Goal: Transaction & Acquisition: Book appointment/travel/reservation

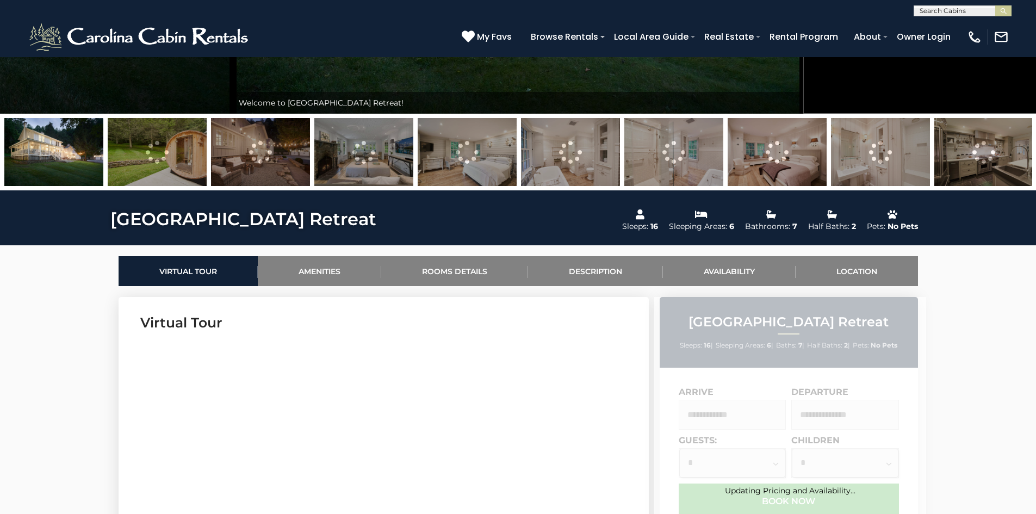
scroll to position [544, 0]
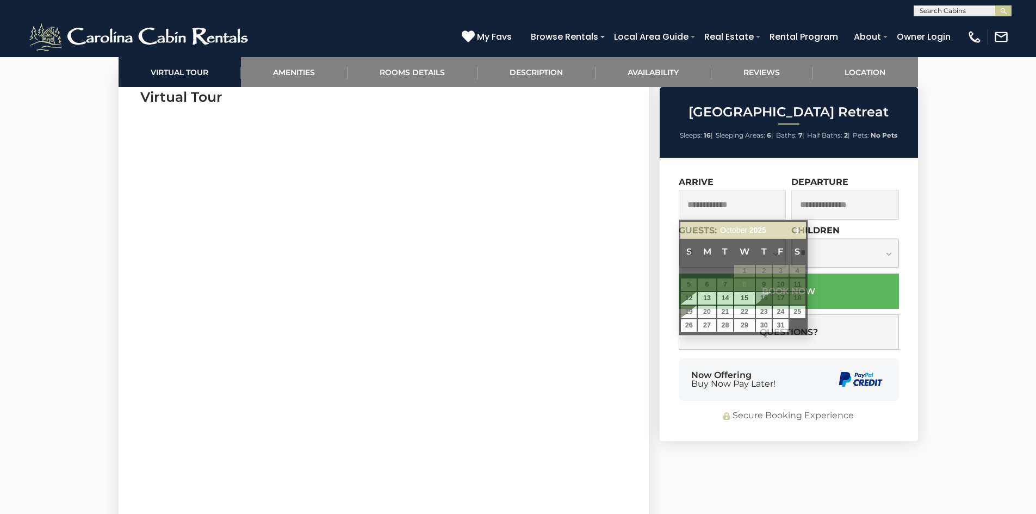
click at [712, 208] on input "text" at bounding box center [733, 205] width 108 height 30
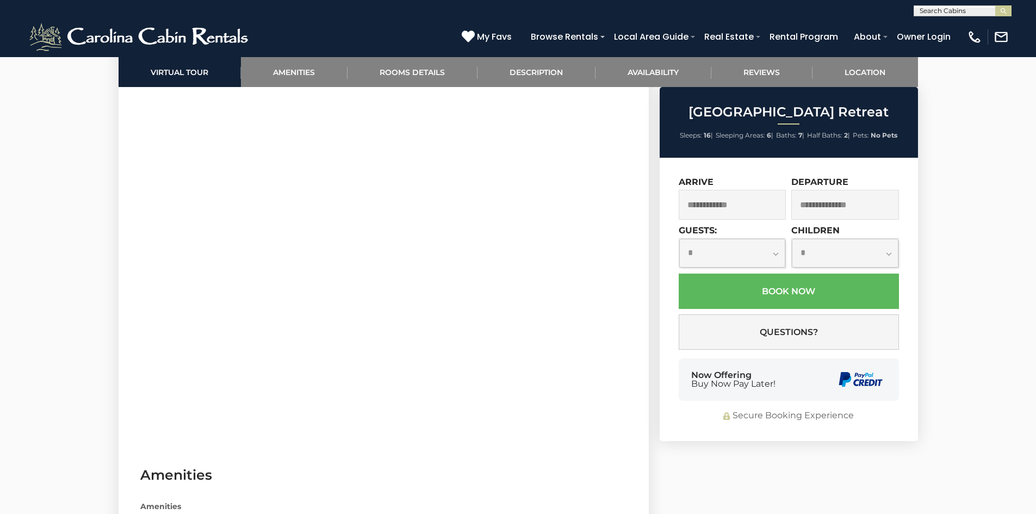
scroll to position [1088, 0]
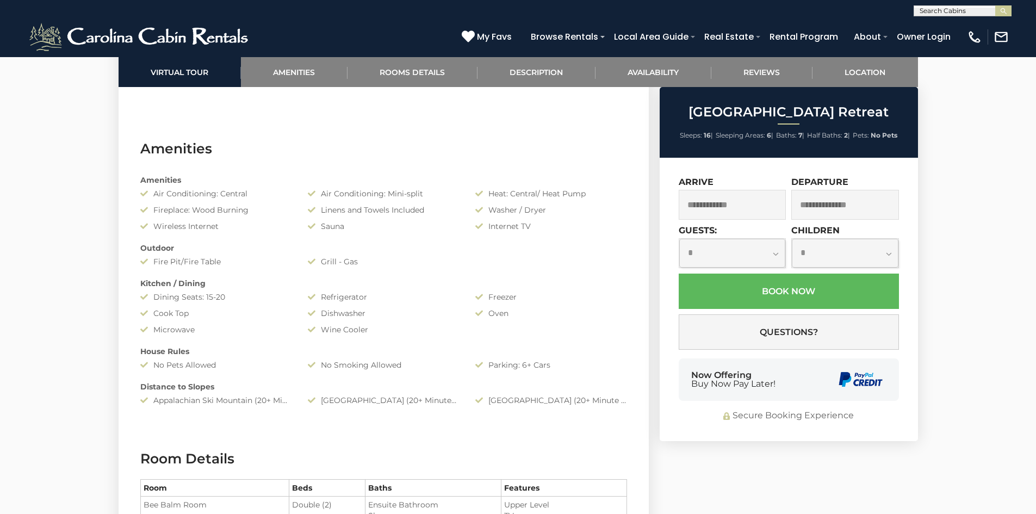
click at [729, 213] on input "text" at bounding box center [733, 205] width 108 height 30
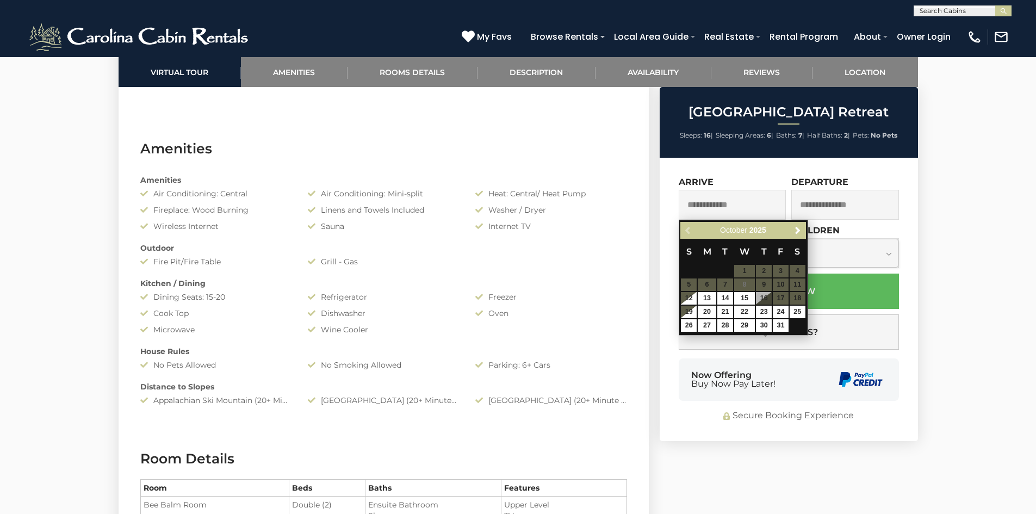
click at [782, 284] on table "S M T W T F S 1 2 3 4 5 6 7 8 9 10 11 12 13 14 15 16 17 18 19 20 21 22 23 24 25…" at bounding box center [742, 286] width 125 height 94
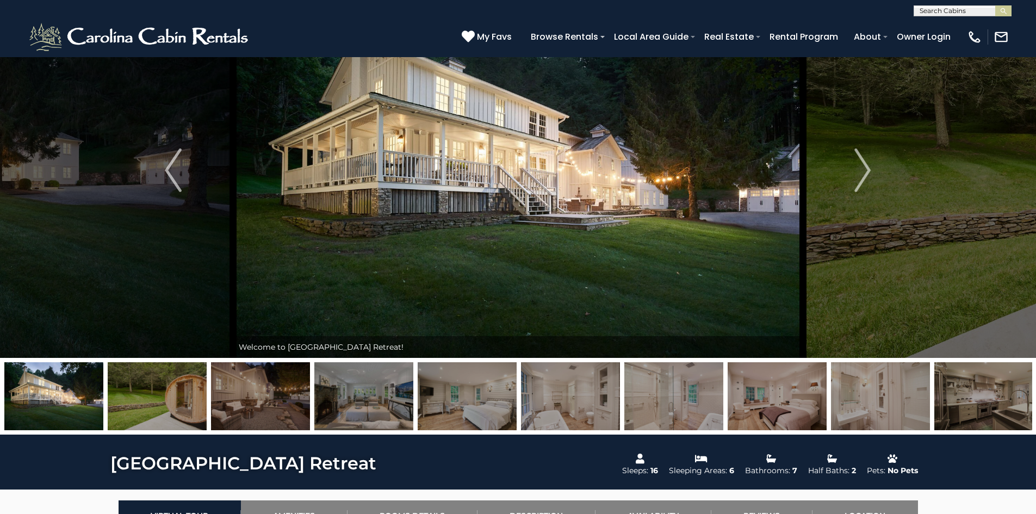
scroll to position [0, 0]
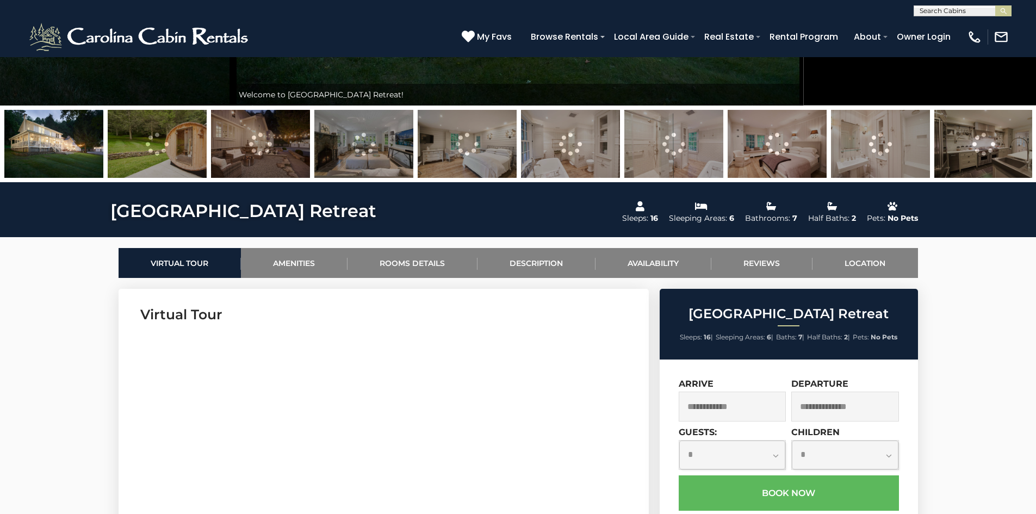
scroll to position [598, 0]
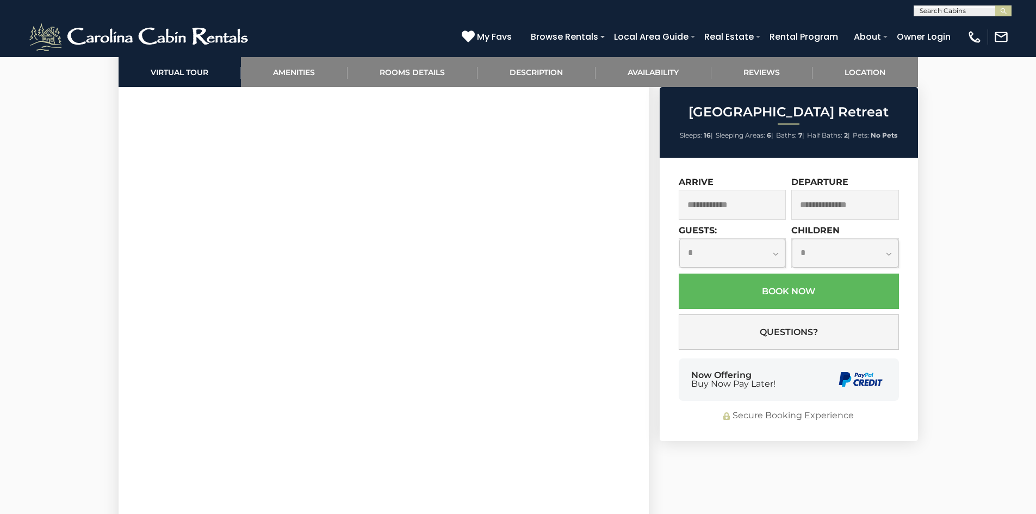
click at [744, 206] on input "text" at bounding box center [733, 205] width 108 height 30
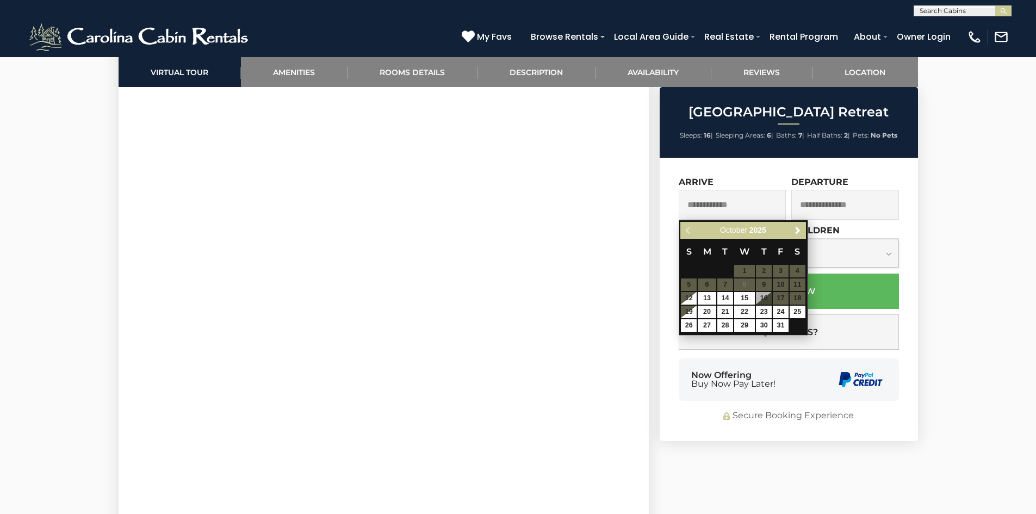
click at [778, 285] on table "S M T W T F S 1 2 3 4 5 6 7 8 9 10 11 12 13 14 15 16 17 18 19 20 21 22 23 24 25…" at bounding box center [742, 286] width 125 height 94
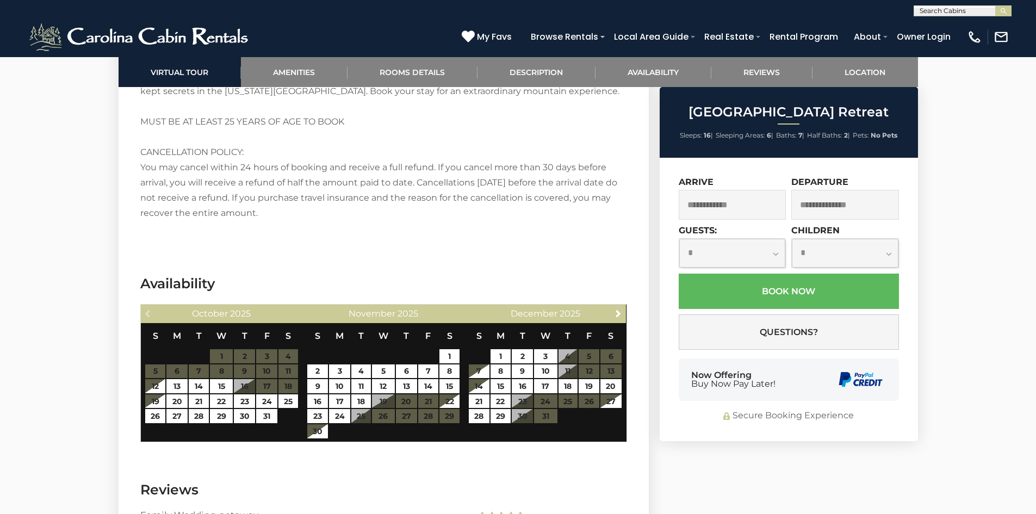
scroll to position [2447, 0]
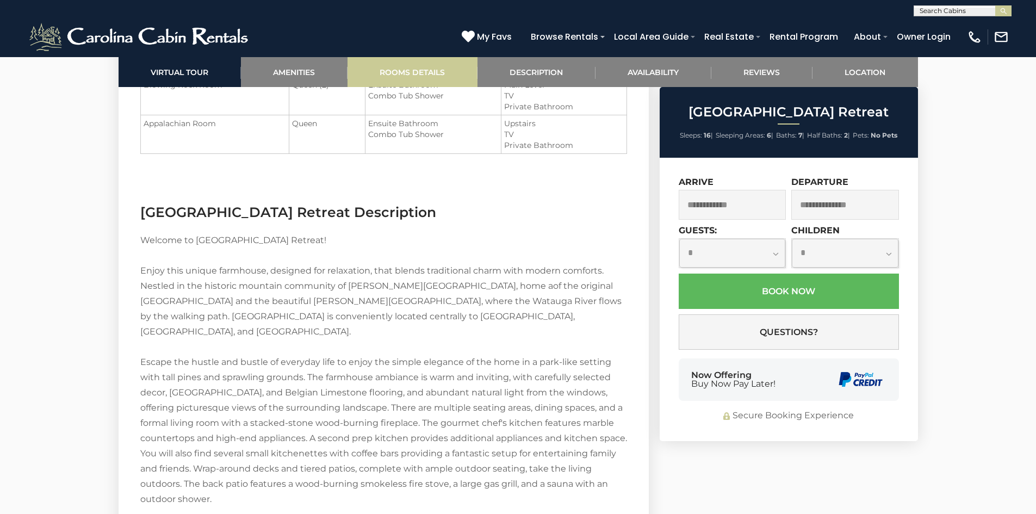
click at [395, 70] on link "Rooms Details" at bounding box center [412, 72] width 130 height 30
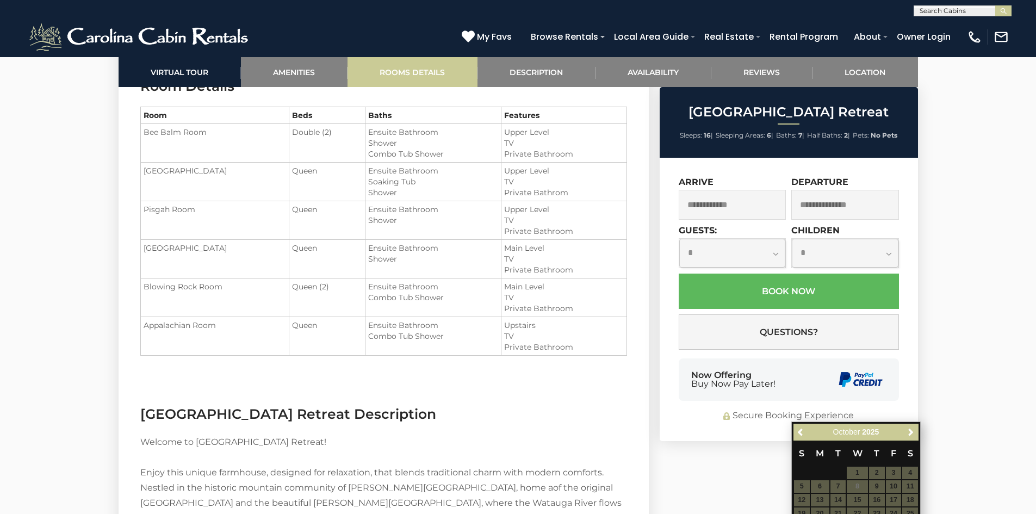
scroll to position [1438, 0]
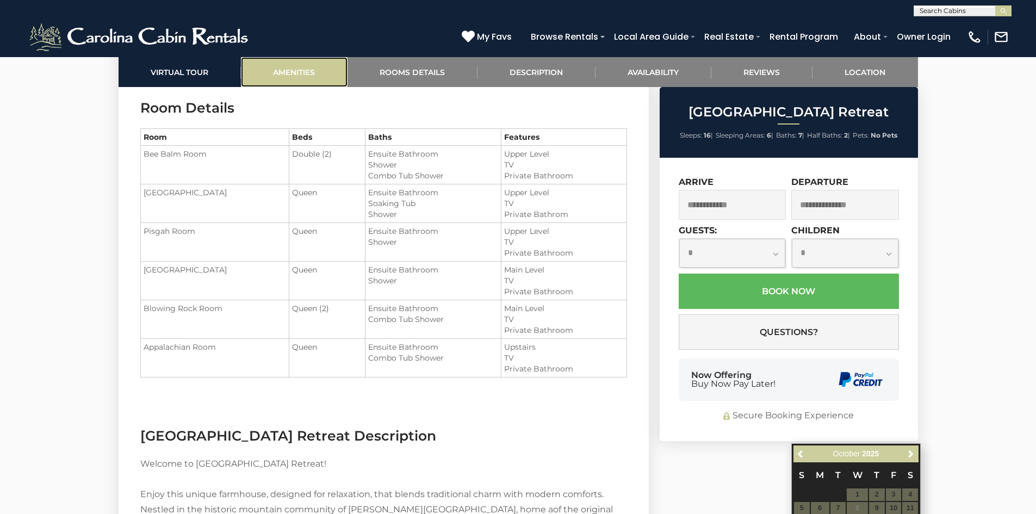
click at [297, 74] on link "Amenities" at bounding box center [294, 72] width 107 height 30
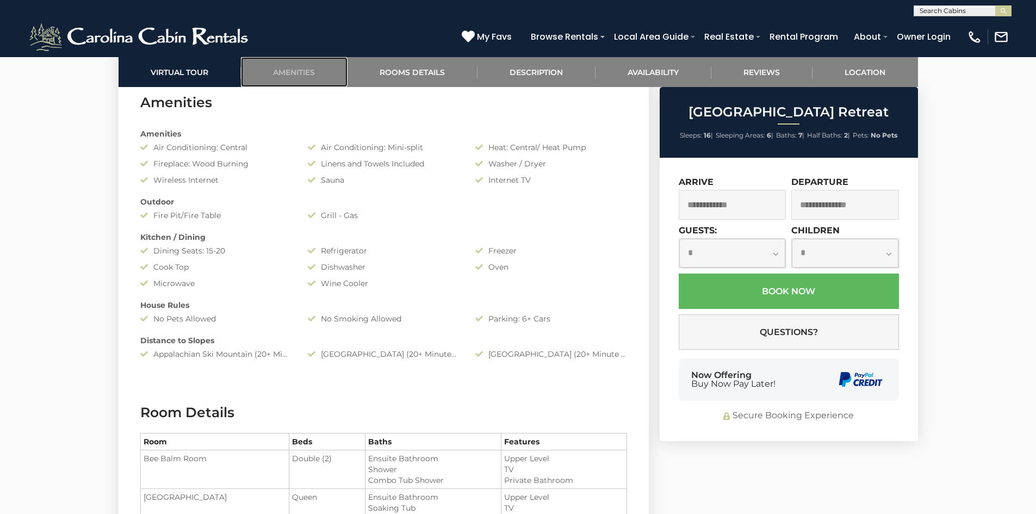
scroll to position [1128, 0]
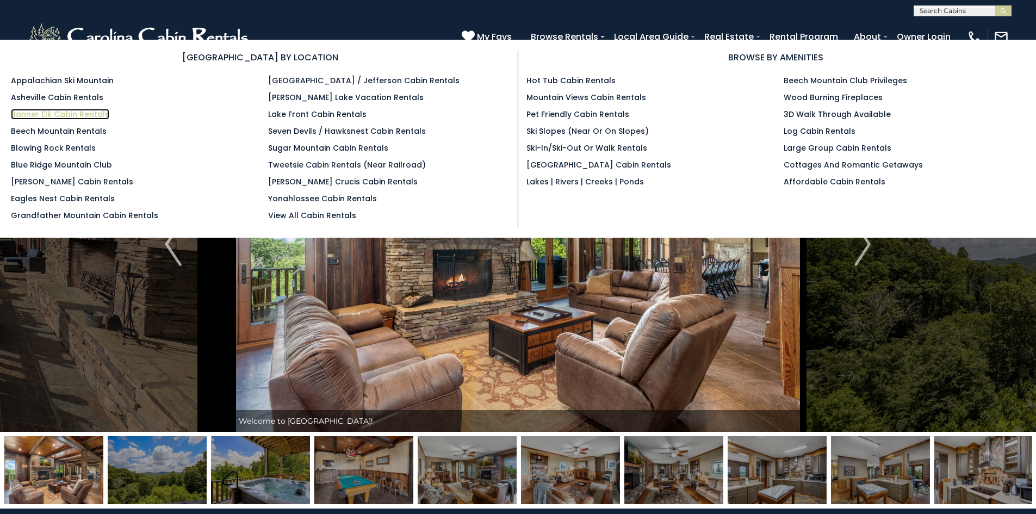
click at [53, 115] on link "Banner Elk Cabin Rentals" at bounding box center [60, 114] width 98 height 11
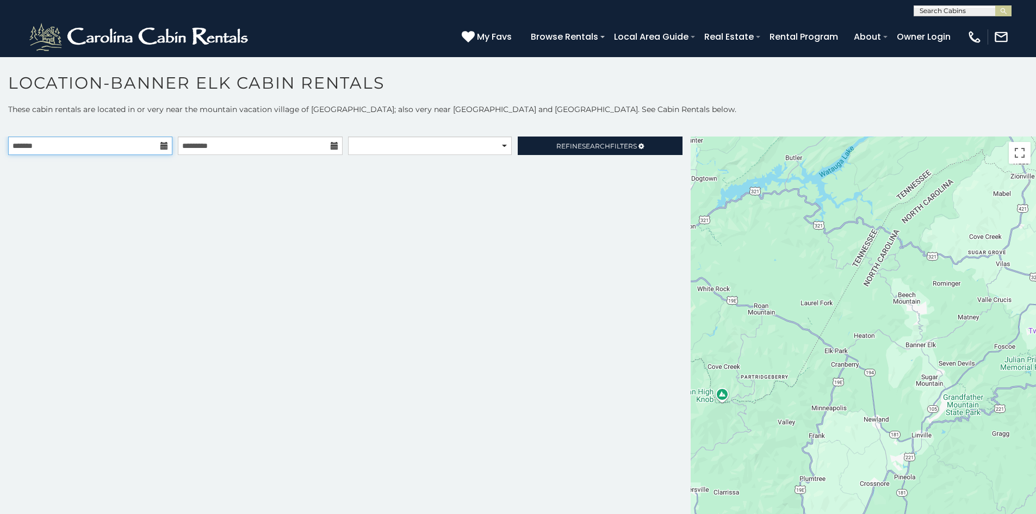
click at [102, 150] on input "text" at bounding box center [90, 145] width 164 height 18
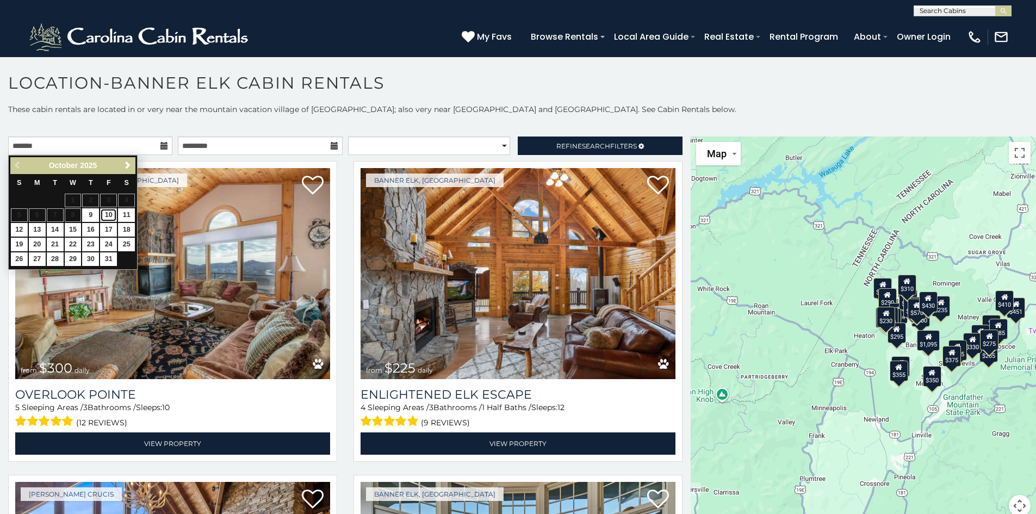
click at [108, 213] on link "10" at bounding box center [108, 215] width 17 height 14
type input "**********"
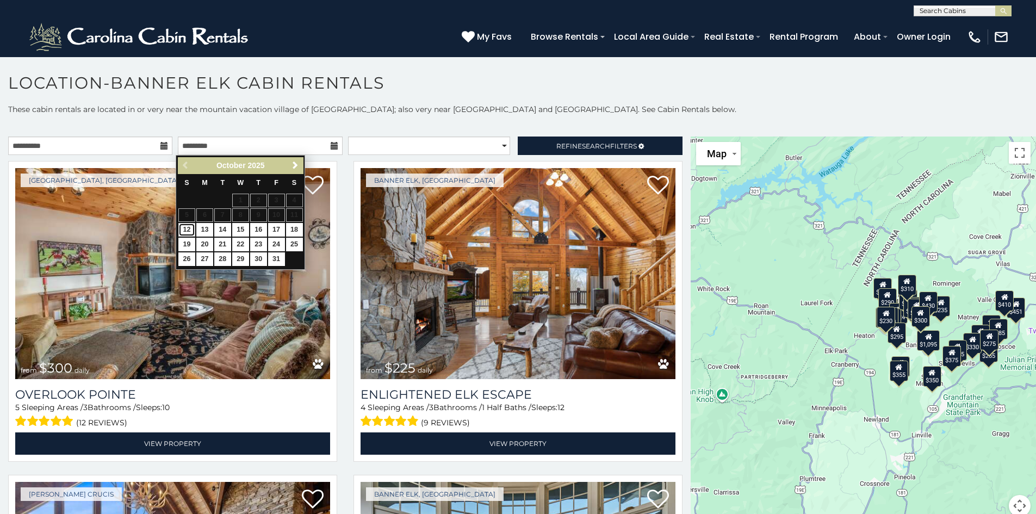
click at [191, 229] on link "12" at bounding box center [186, 230] width 17 height 14
type input "**********"
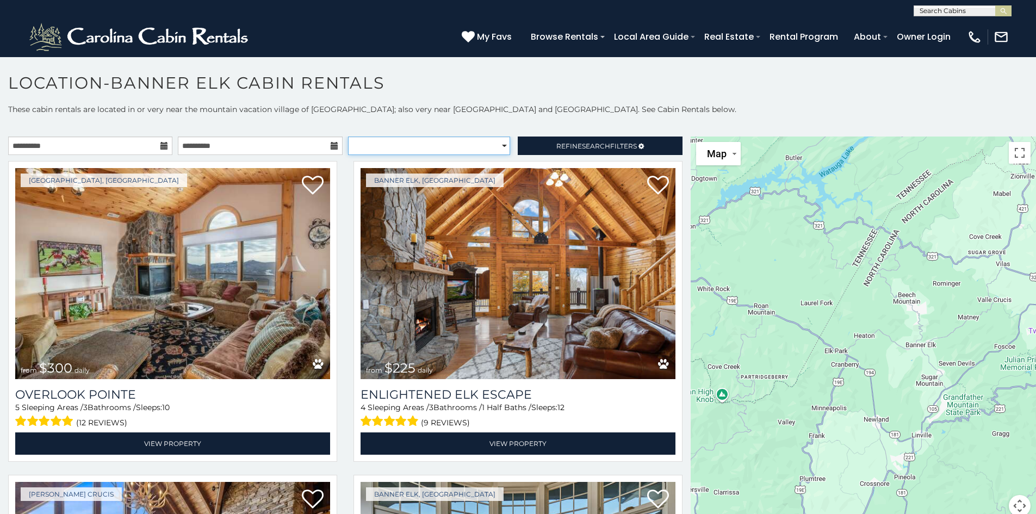
click at [418, 141] on select "**********" at bounding box center [429, 145] width 162 height 18
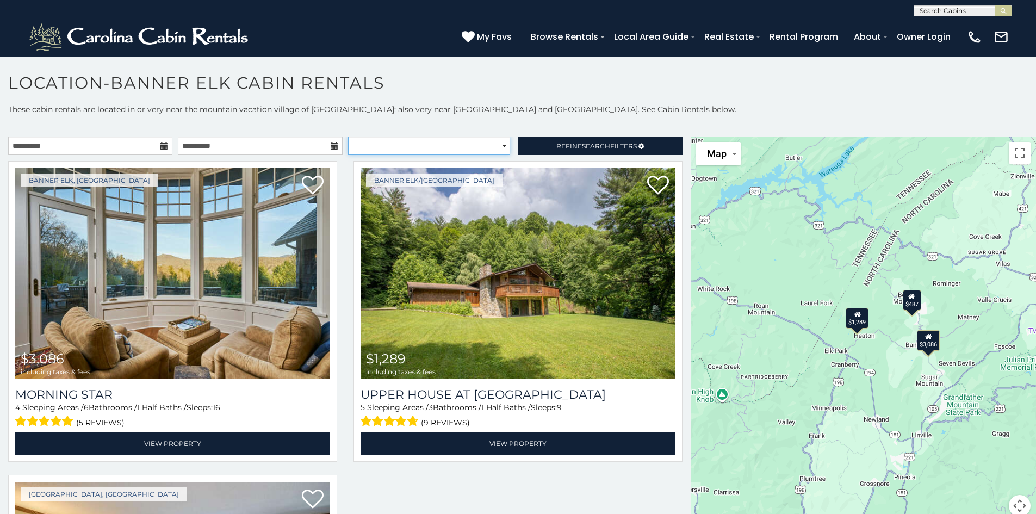
click at [421, 144] on select "**********" at bounding box center [429, 145] width 162 height 18
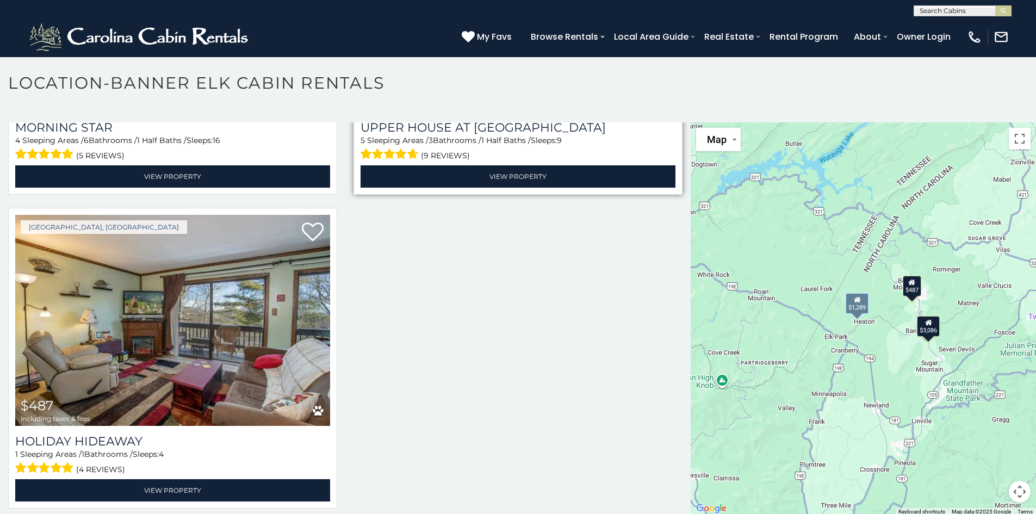
scroll to position [26, 0]
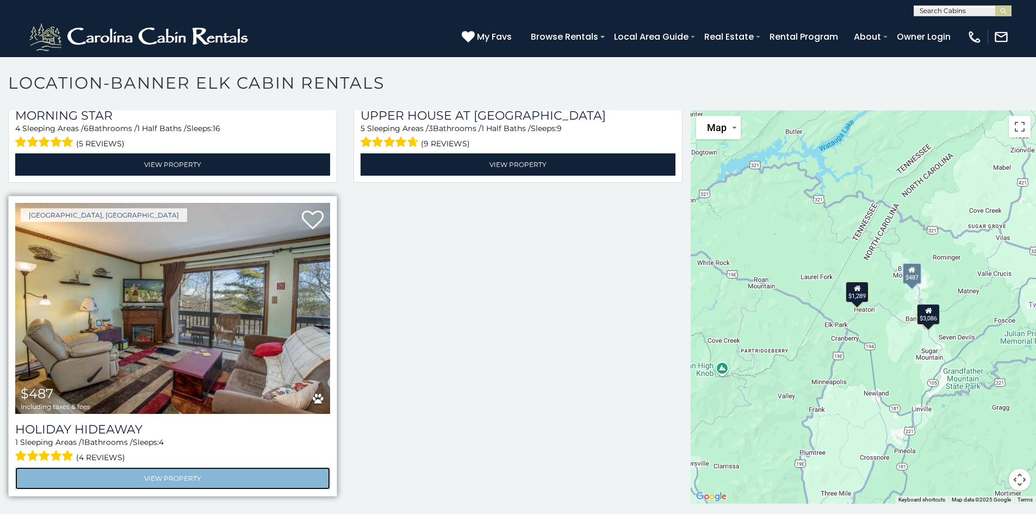
click at [226, 474] on link "View Property" at bounding box center [172, 478] width 315 height 22
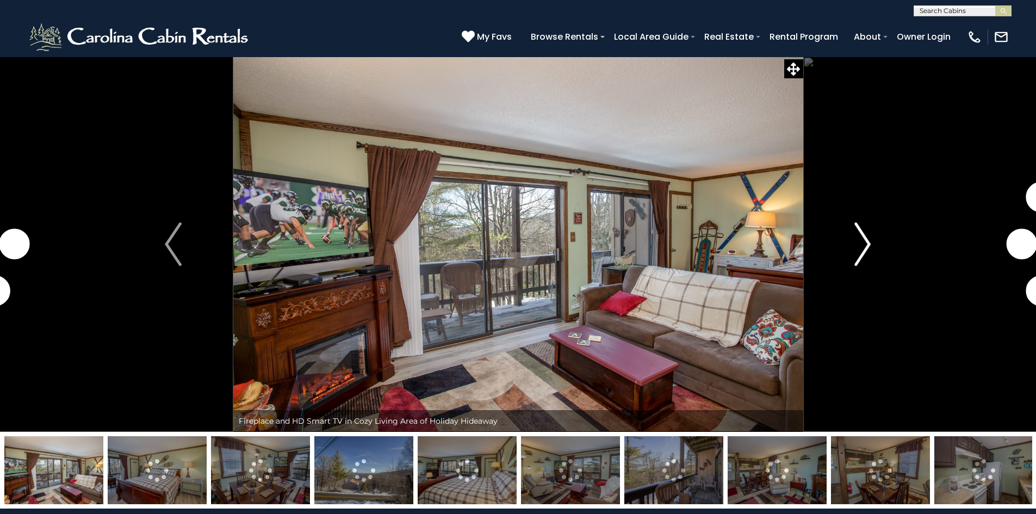
click at [858, 243] on img "Next" at bounding box center [862, 244] width 16 height 44
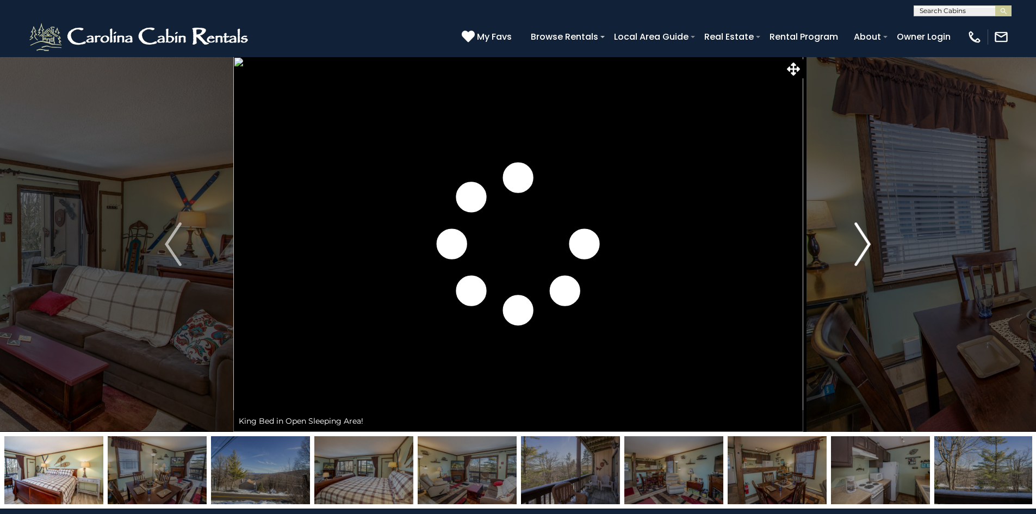
click at [858, 243] on img "Next" at bounding box center [862, 244] width 16 height 44
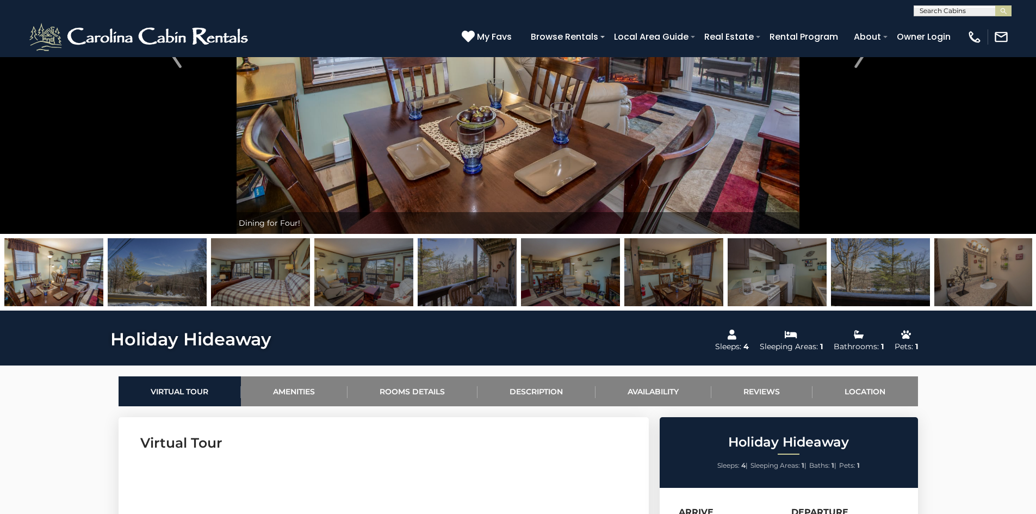
scroll to position [218, 0]
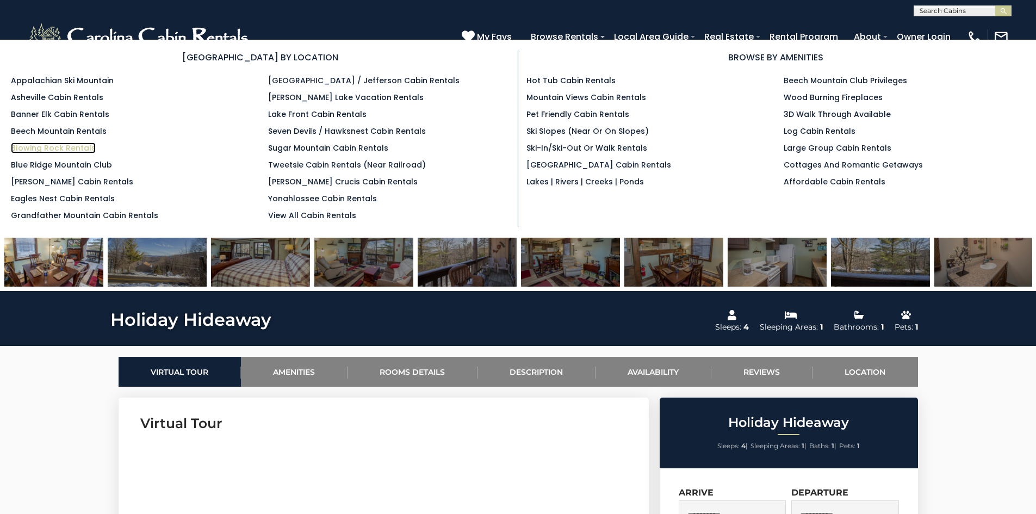
click at [48, 146] on link "Blowing Rock Rentals" at bounding box center [53, 147] width 85 height 11
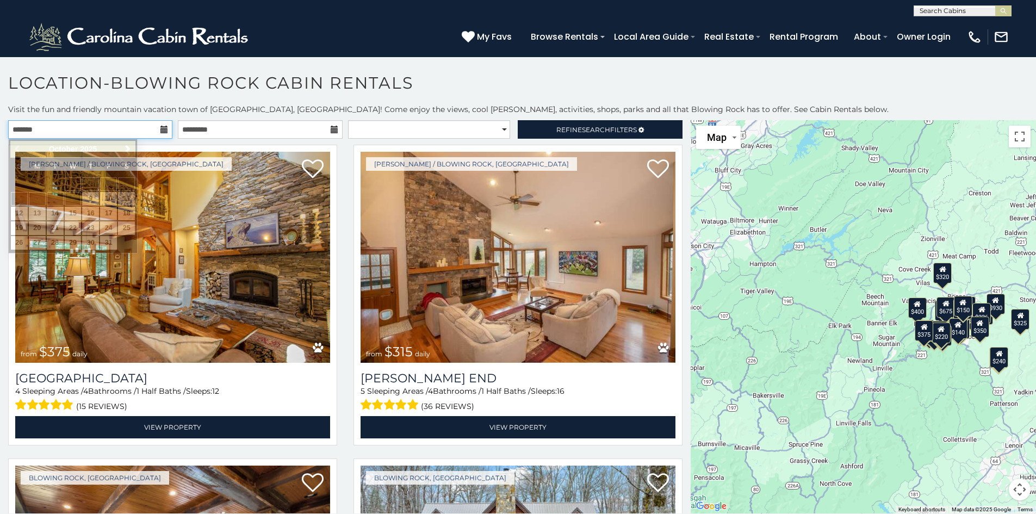
click at [138, 125] on input "text" at bounding box center [90, 129] width 164 height 18
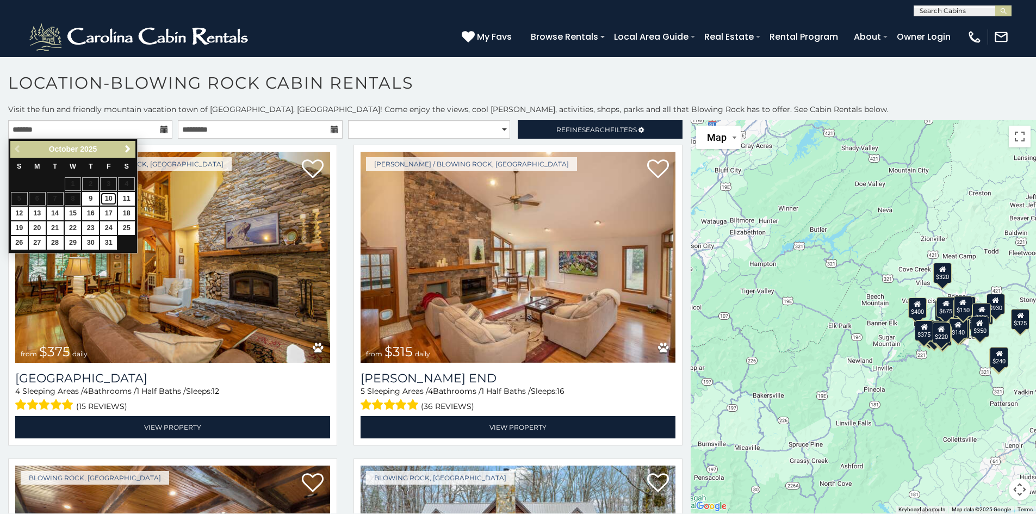
click at [110, 200] on link "10" at bounding box center [108, 199] width 17 height 14
type input "**********"
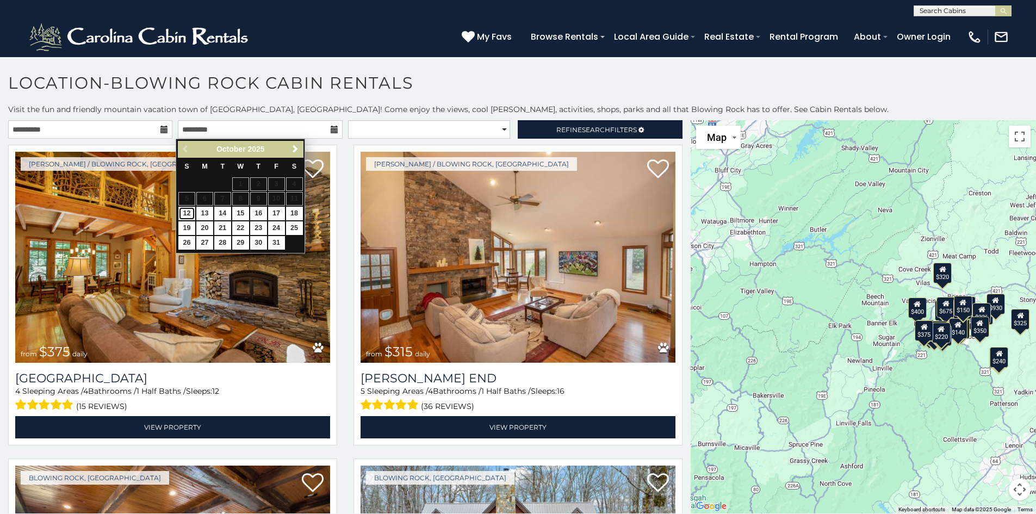
click at [187, 212] on link "12" at bounding box center [186, 214] width 17 height 14
type input "**********"
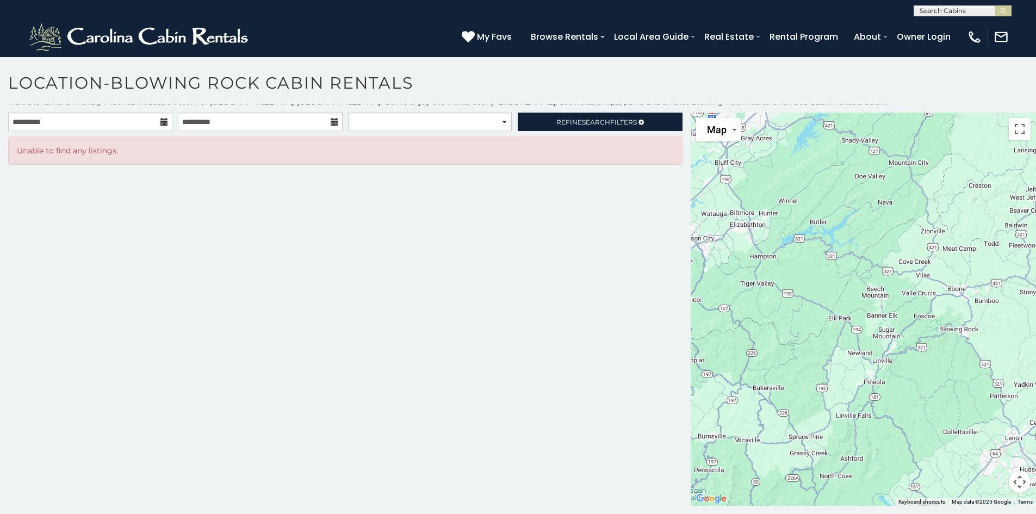
scroll to position [10, 0]
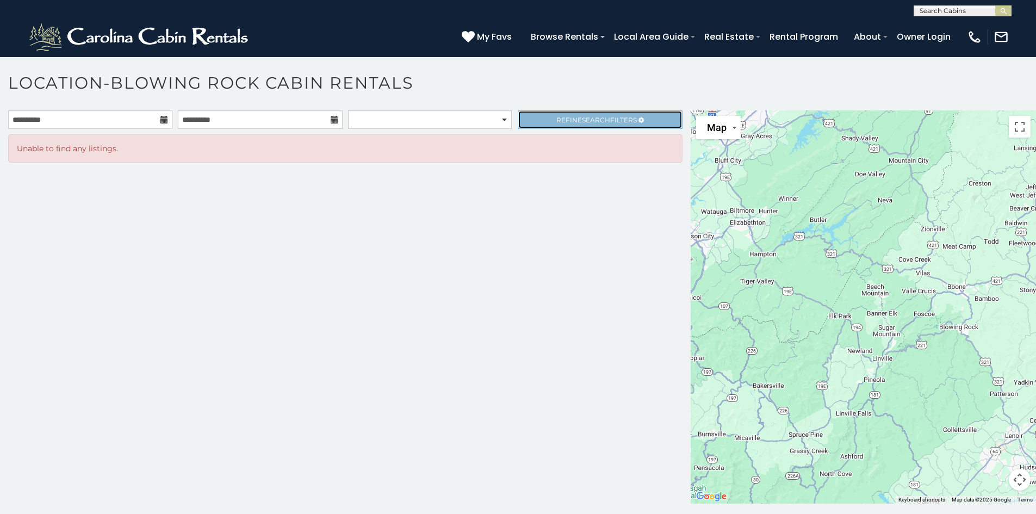
click at [572, 121] on span "Refine Search Filters" at bounding box center [596, 120] width 80 height 8
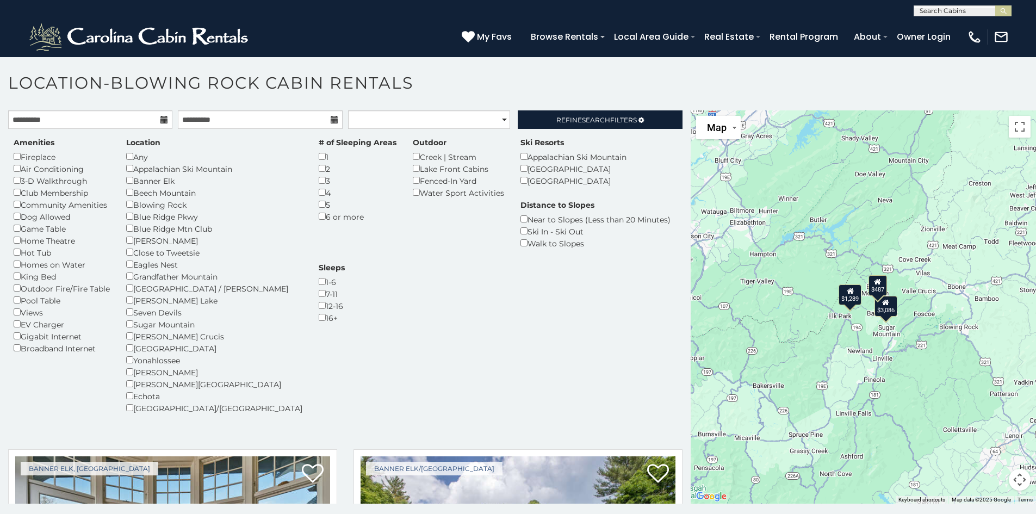
click at [480, 85] on h1 "Location-Blowing Rock Cabin Rentals" at bounding box center [518, 88] width 1036 height 31
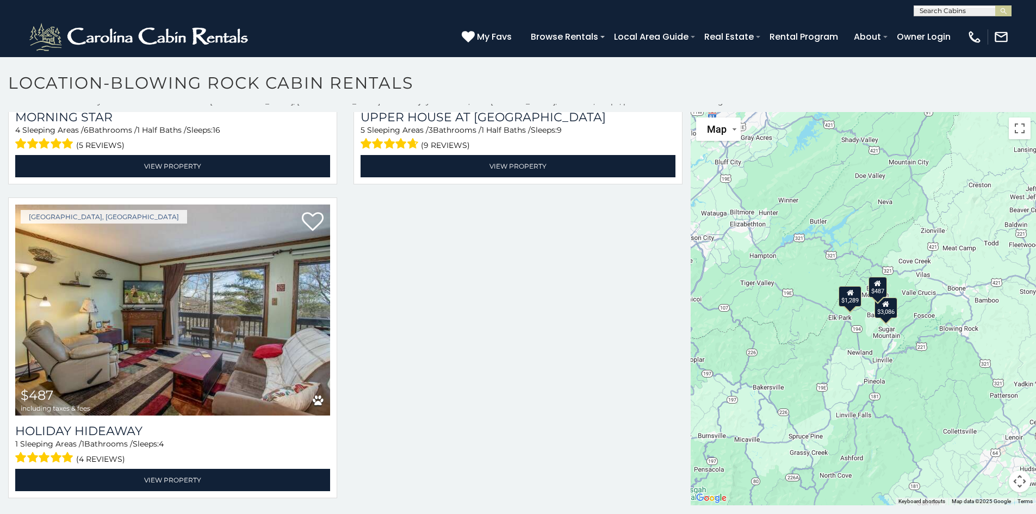
scroll to position [10, 0]
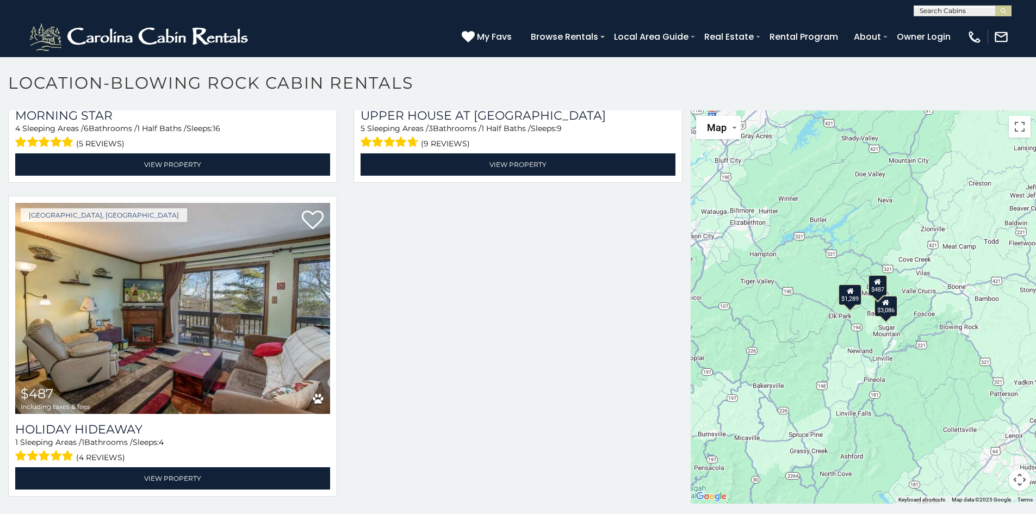
click at [1017, 477] on button "Map camera controls" at bounding box center [1020, 480] width 22 height 22
click at [984, 424] on button "Zoom in" at bounding box center [993, 425] width 22 height 22
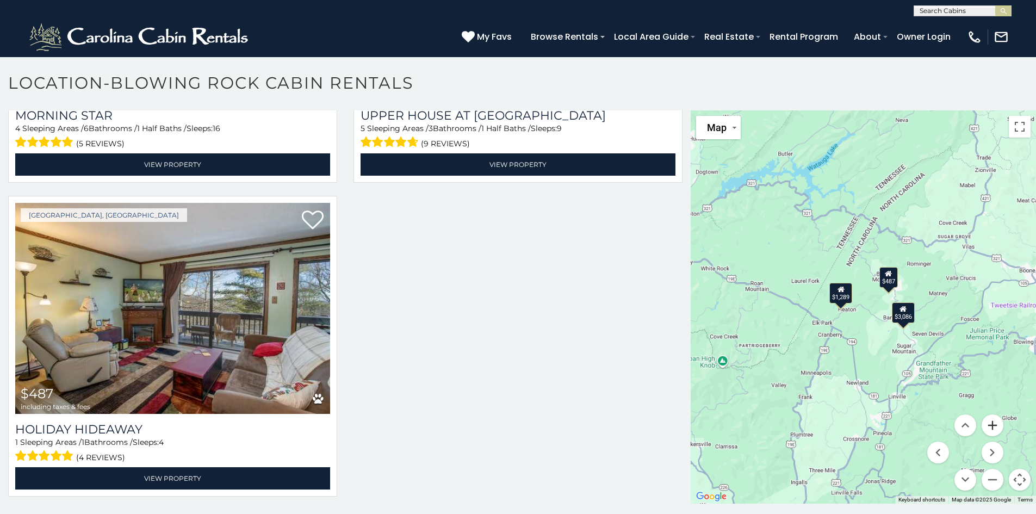
click at [984, 424] on button "Zoom in" at bounding box center [993, 425] width 22 height 22
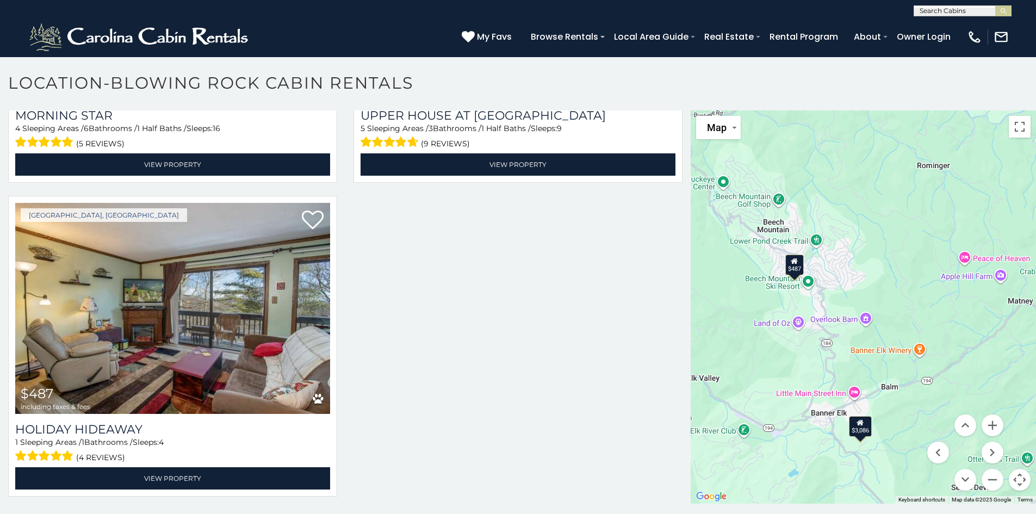
drag, startPoint x: 942, startPoint y: 264, endPoint x: 737, endPoint y: 326, distance: 214.2
click at [741, 326] on div "$3,086 $1,289 $487" at bounding box center [863, 306] width 345 height 393
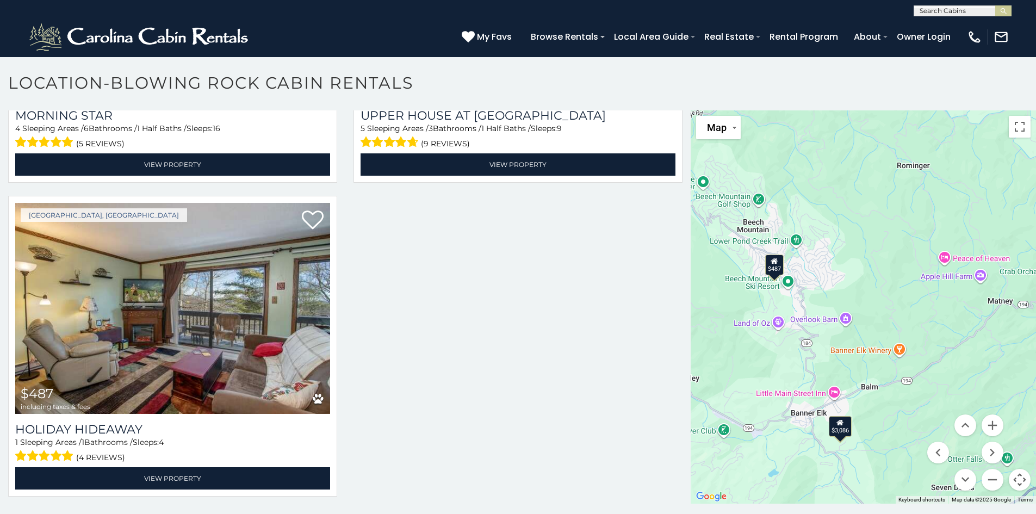
click at [768, 271] on div "$487" at bounding box center [774, 264] width 18 height 21
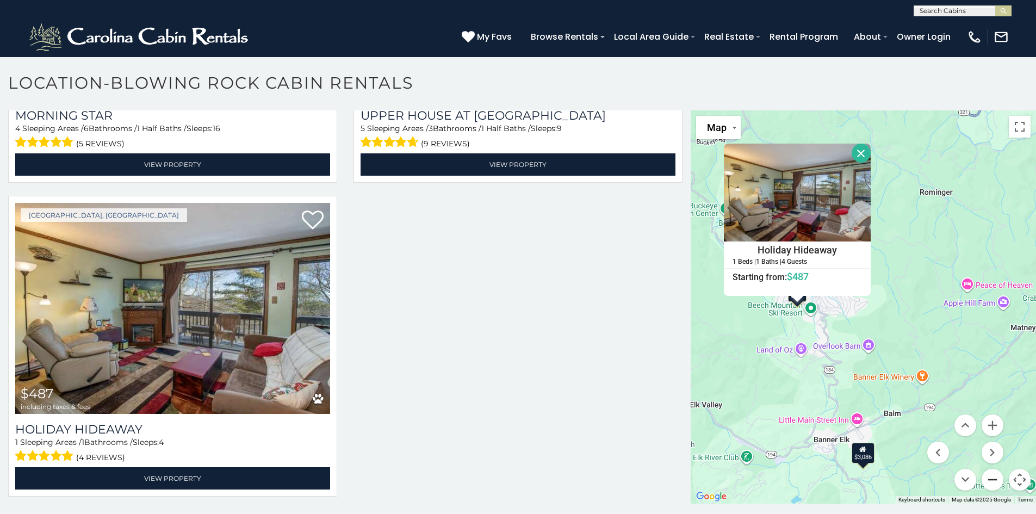
click at [993, 476] on button "Zoom out" at bounding box center [993, 480] width 22 height 22
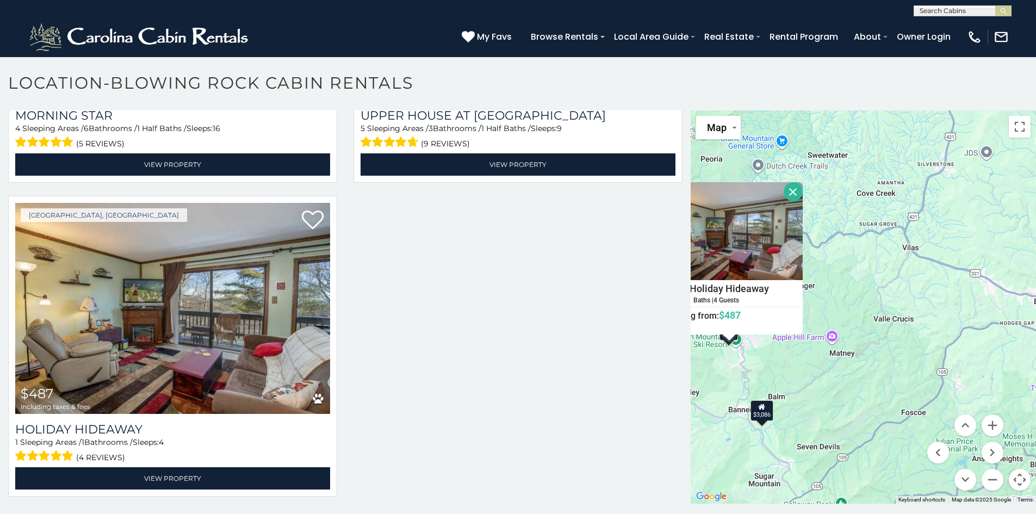
drag, startPoint x: 961, startPoint y: 346, endPoint x: 860, endPoint y: 382, distance: 107.3
click at [860, 382] on div "$3,086 $1,289 $487 Holiday Hideaway 1 Beds | 1 Baths | 4 Guests Distance from y…" at bounding box center [863, 306] width 345 height 393
click at [779, 195] on div "Holiday Hideaway 1 Beds | 1 Baths | 4 Guests Distance from your point: %dist% %…" at bounding box center [729, 258] width 147 height 152
click at [792, 195] on button "Close" at bounding box center [793, 191] width 19 height 19
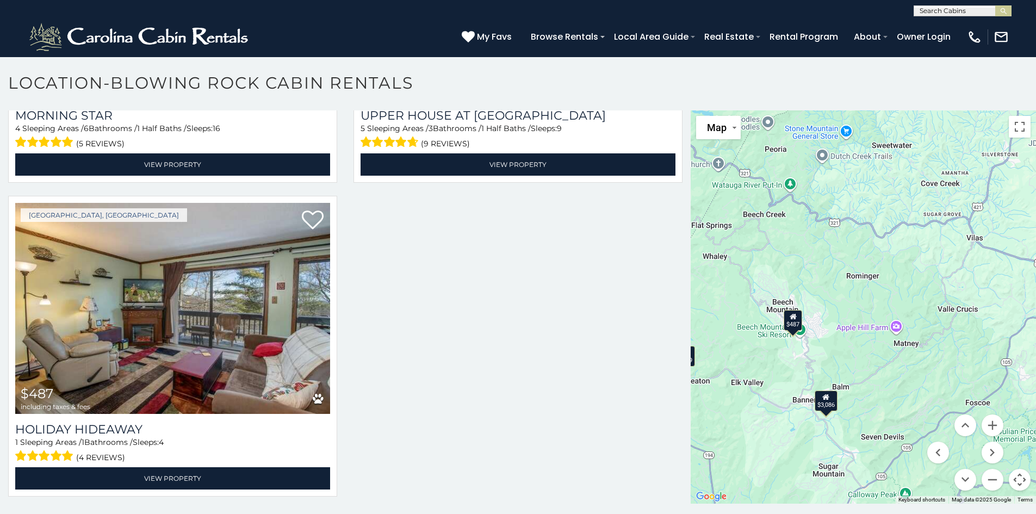
drag, startPoint x: 930, startPoint y: 359, endPoint x: 982, endPoint y: 346, distance: 53.4
click at [983, 346] on div "$3,086 $1,289 $487" at bounding box center [863, 306] width 345 height 393
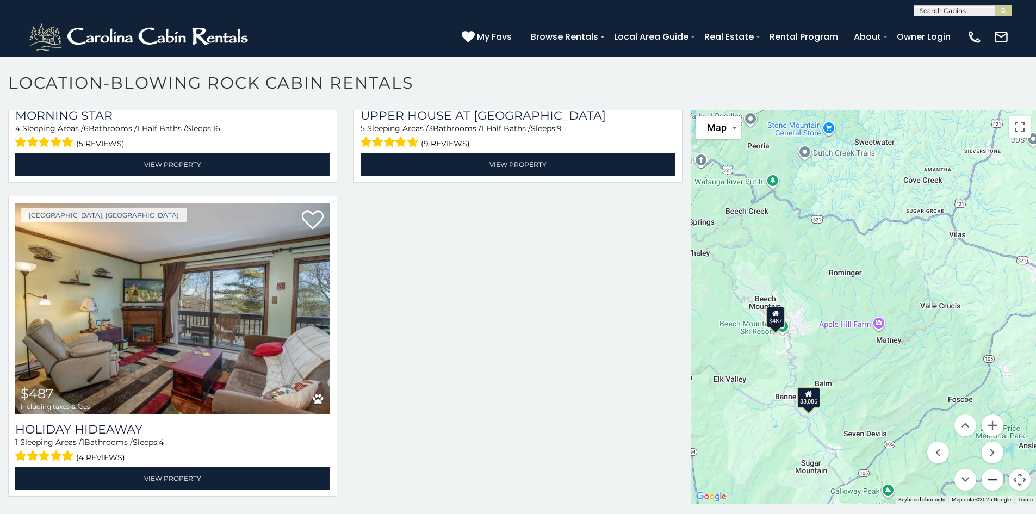
click at [987, 480] on button "Zoom out" at bounding box center [993, 480] width 22 height 22
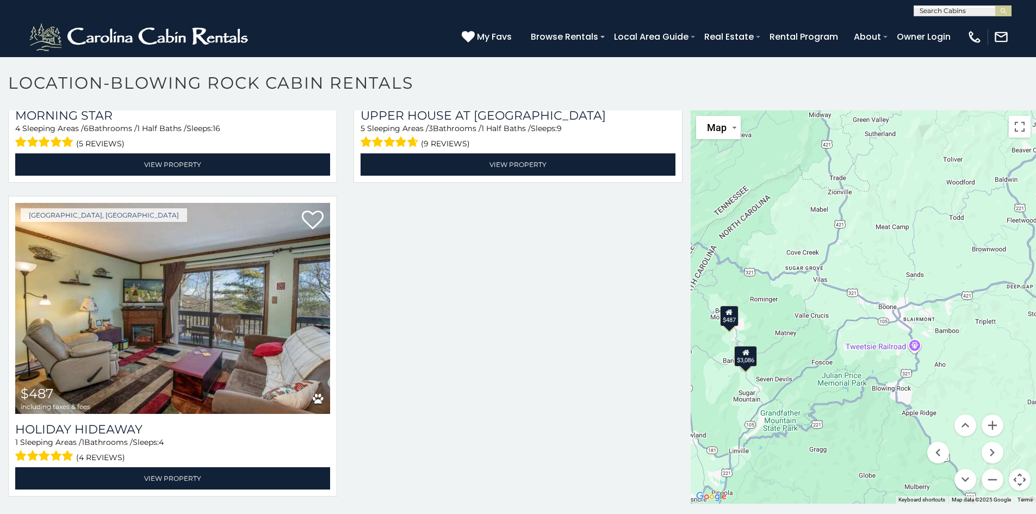
drag, startPoint x: 962, startPoint y: 340, endPoint x: 871, endPoint y: 349, distance: 92.3
click at [871, 349] on div "$3,086 $1,289 $487" at bounding box center [863, 306] width 345 height 393
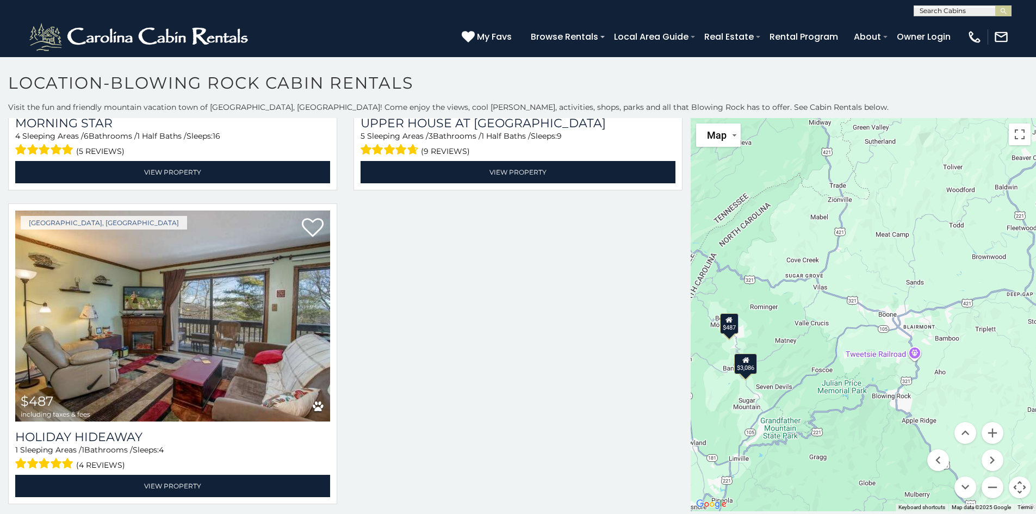
scroll to position [0, 0]
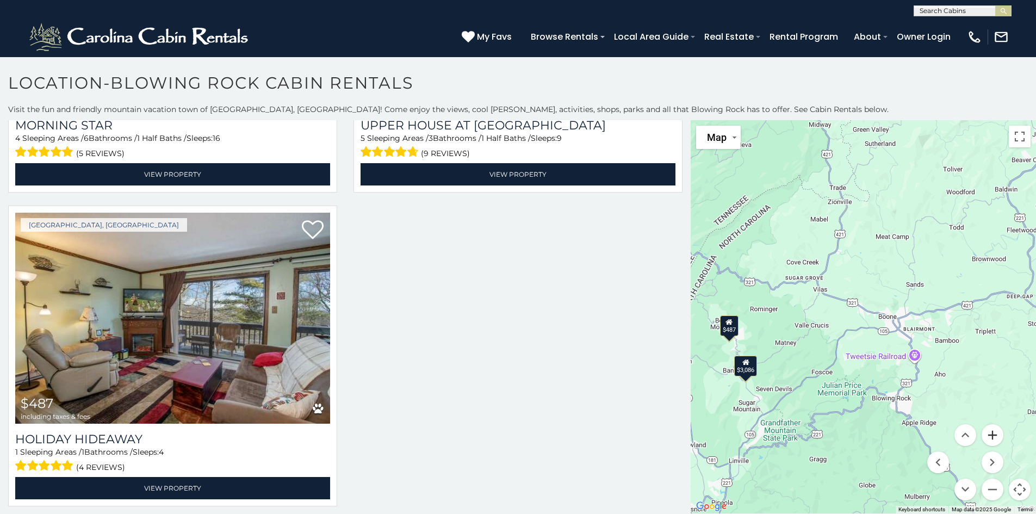
click at [989, 435] on button "Zoom in" at bounding box center [993, 435] width 22 height 22
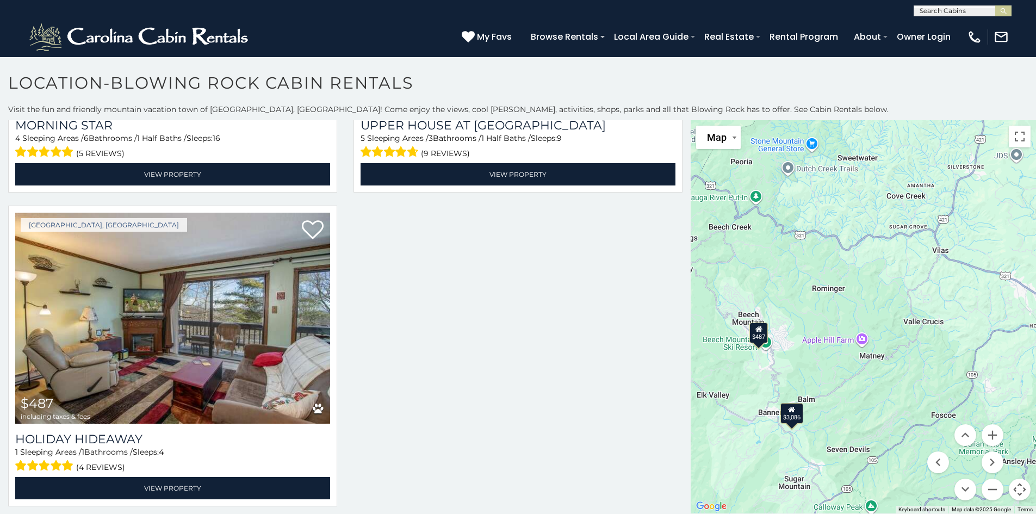
drag, startPoint x: 818, startPoint y: 384, endPoint x: 981, endPoint y: 372, distance: 163.1
click at [981, 372] on div "$3,086 $1,289 $487" at bounding box center [863, 316] width 345 height 393
